Goal: Find specific page/section: Find specific page/section

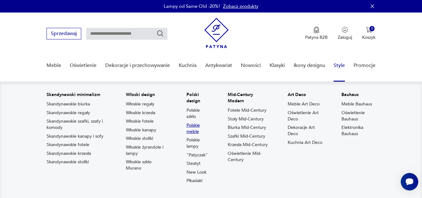
click at [195, 129] on link "Polskie meble" at bounding box center [197, 128] width 23 height 12
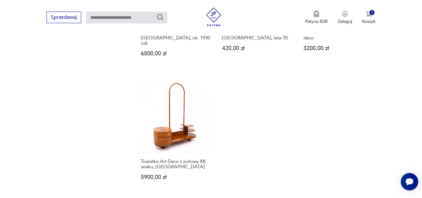
scroll to position [967, 0]
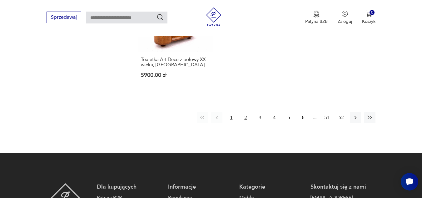
click at [244, 112] on button "2" at bounding box center [245, 117] width 11 height 11
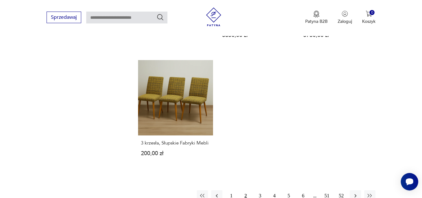
scroll to position [883, 0]
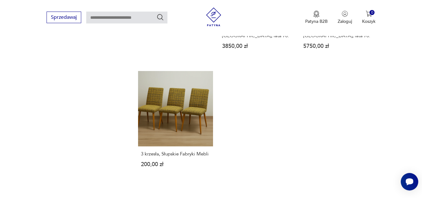
click at [105, 20] on input "text" at bounding box center [126, 18] width 81 height 12
click at [117, 22] on input "text" at bounding box center [126, 18] width 81 height 12
type input "*******"
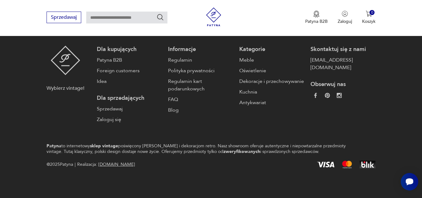
type input "*******"
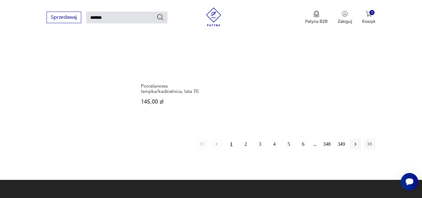
scroll to position [767, 0]
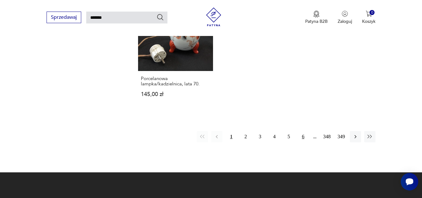
click at [302, 132] on button "6" at bounding box center [302, 136] width 11 height 11
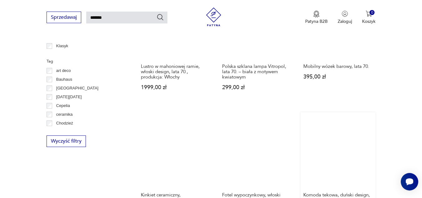
scroll to position [490, 0]
